Goal: Information Seeking & Learning: Check status

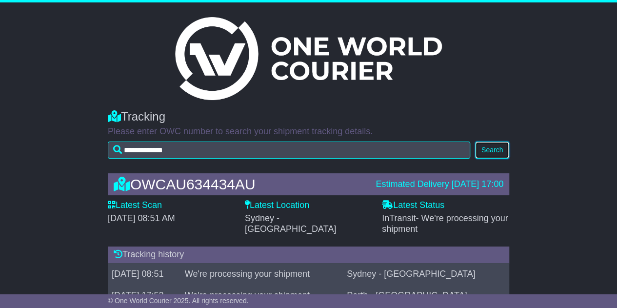
click at [499, 151] on button "Search" at bounding box center [492, 149] width 34 height 17
click at [482, 153] on button "Search" at bounding box center [492, 149] width 34 height 17
click at [484, 150] on button "Search" at bounding box center [492, 149] width 34 height 17
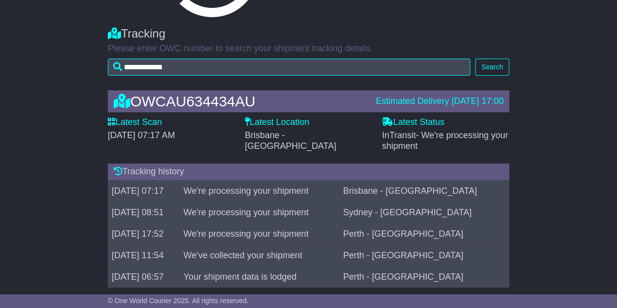
scroll to position [88, 0]
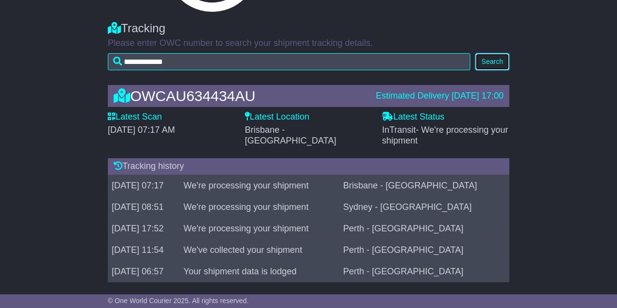
click at [499, 58] on button "Search" at bounding box center [492, 61] width 34 height 17
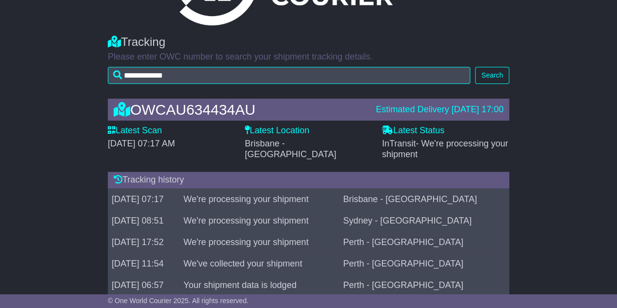
scroll to position [88, 0]
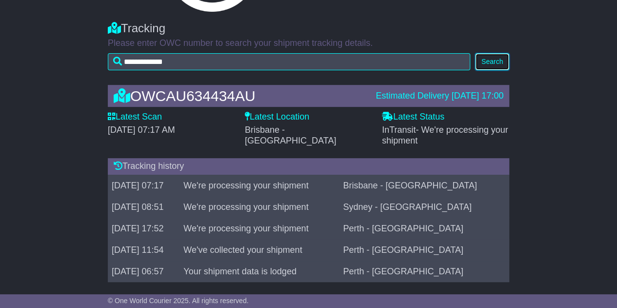
click at [484, 65] on button "Search" at bounding box center [492, 61] width 34 height 17
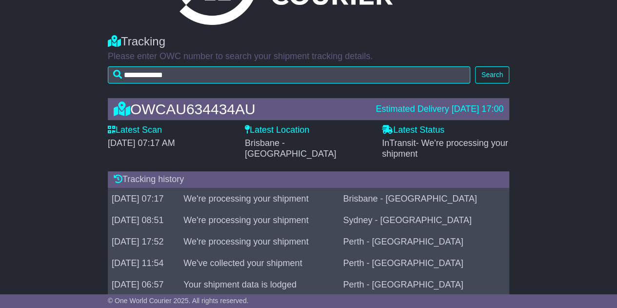
scroll to position [76, 0]
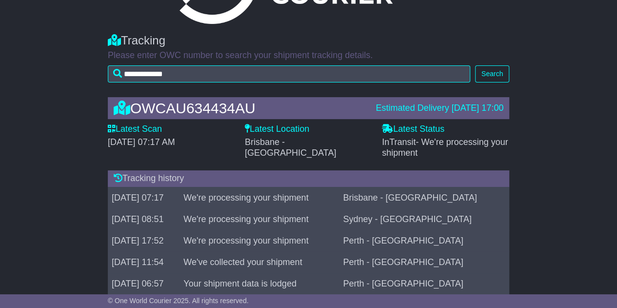
click at [401, 187] on td "Brisbane - [GEOGRAPHIC_DATA]" at bounding box center [424, 197] width 170 height 21
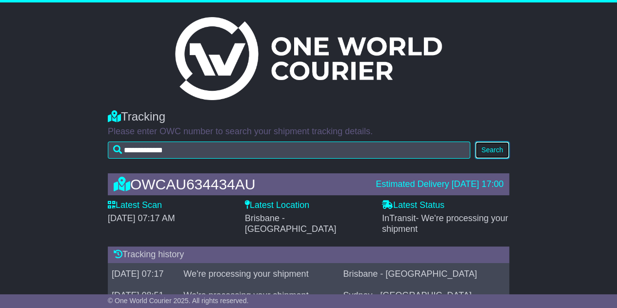
click at [489, 147] on button "Search" at bounding box center [492, 149] width 34 height 17
click at [446, 187] on div "Estimated Delivery [DATE] 17:00" at bounding box center [440, 184] width 128 height 11
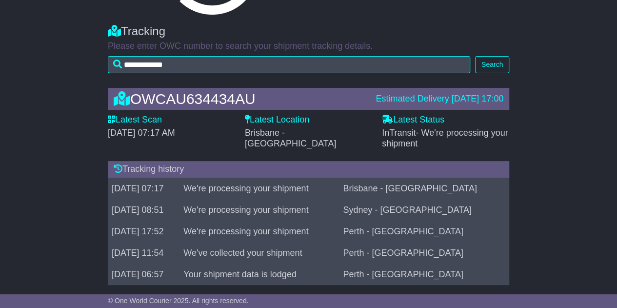
scroll to position [88, 0]
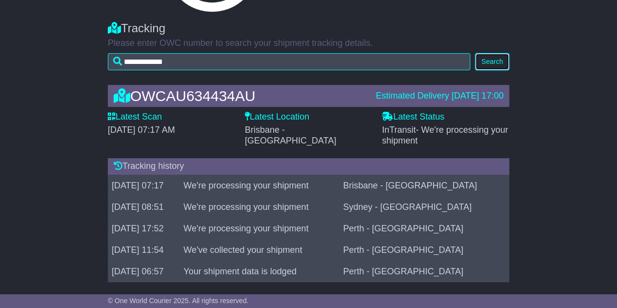
click at [492, 61] on button "Search" at bounding box center [492, 61] width 34 height 17
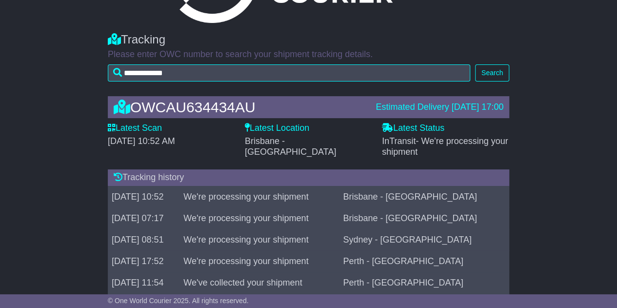
scroll to position [79, 0]
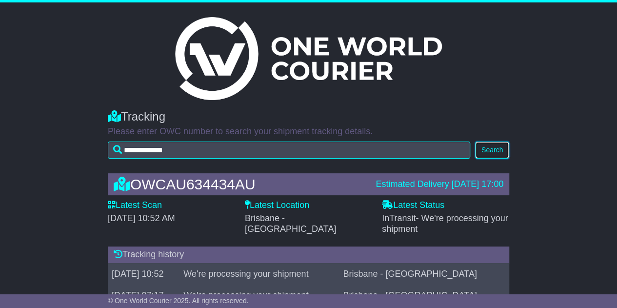
click at [493, 146] on button "Search" at bounding box center [492, 149] width 34 height 17
click at [497, 152] on button "Search" at bounding box center [492, 149] width 34 height 17
click at [481, 149] on button "Search" at bounding box center [492, 149] width 34 height 17
click at [497, 153] on button "Search" at bounding box center [492, 149] width 34 height 17
